Goal: Transaction & Acquisition: Book appointment/travel/reservation

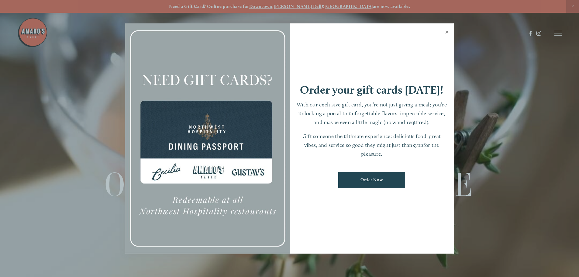
click at [448, 32] on link "Close" at bounding box center [447, 32] width 12 height 17
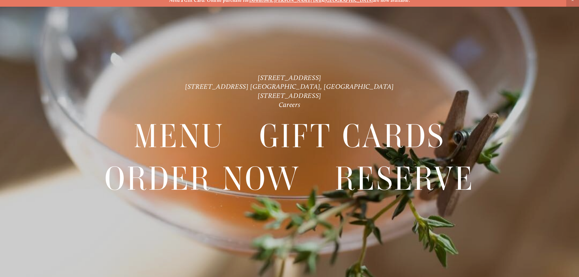
scroll to position [13, 0]
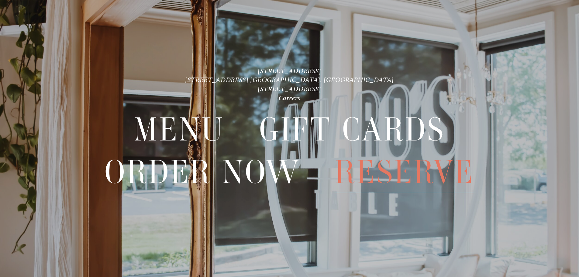
click at [409, 169] on span "Reserve" at bounding box center [404, 172] width 139 height 42
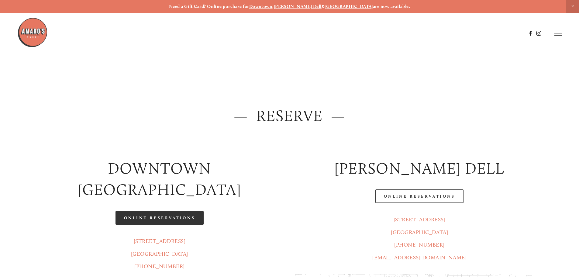
click at [183, 211] on link "Online Reservations" at bounding box center [159, 218] width 88 height 14
